Goal: Task Accomplishment & Management: Use online tool/utility

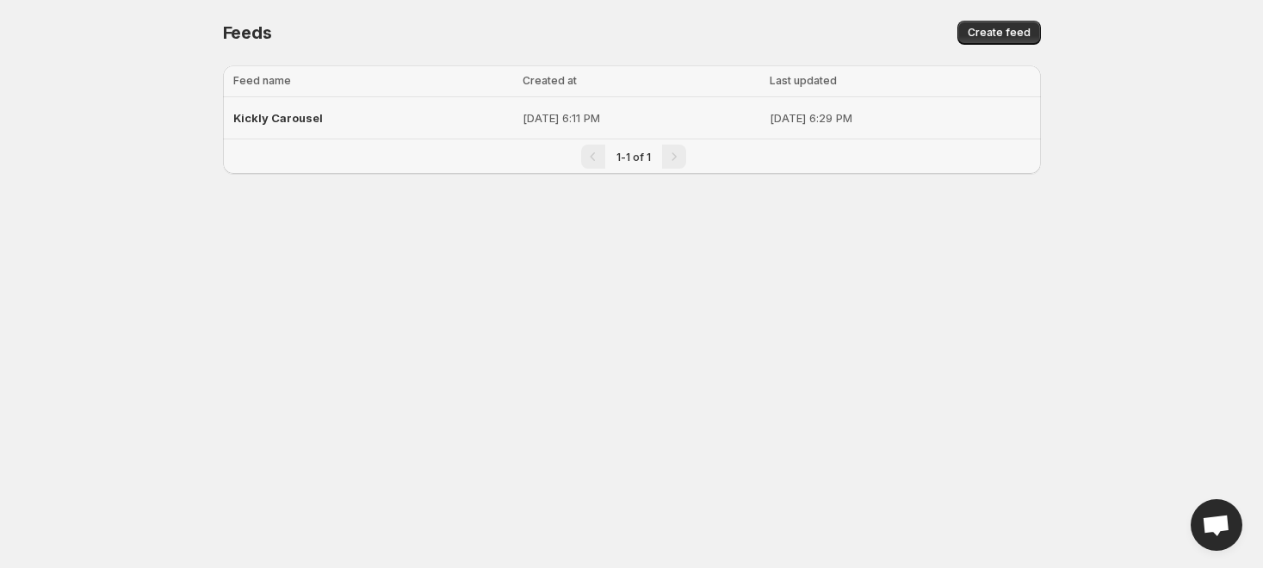
click at [275, 117] on span "Kickly Carousel" at bounding box center [278, 118] width 90 height 14
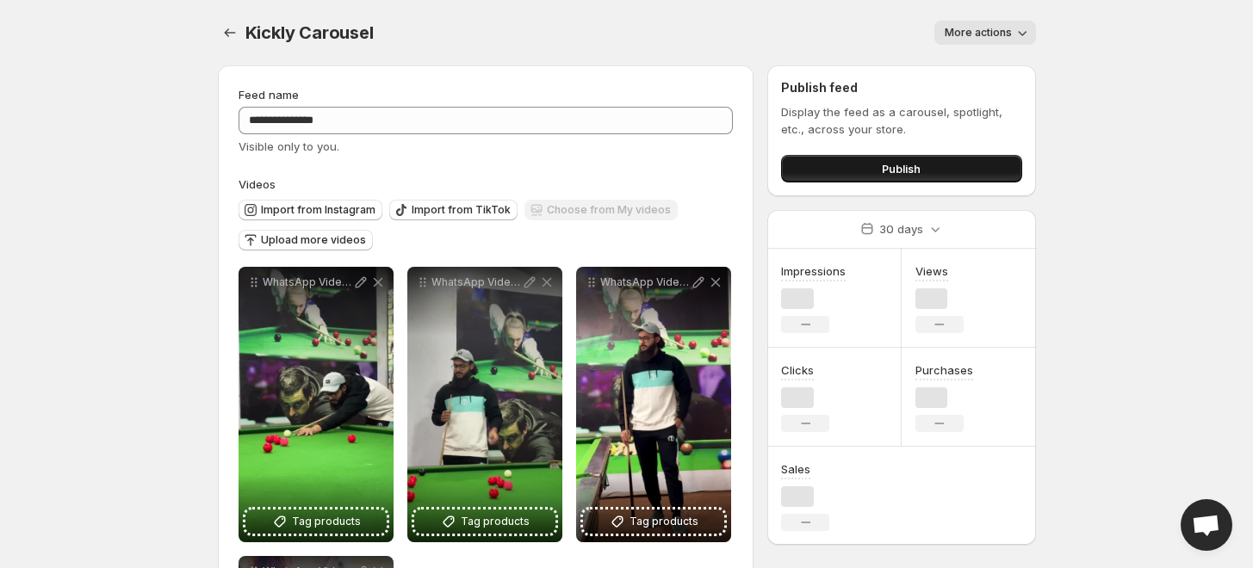
click at [933, 175] on button "Publish" at bounding box center [901, 169] width 240 height 28
